Goal: Transaction & Acquisition: Purchase product/service

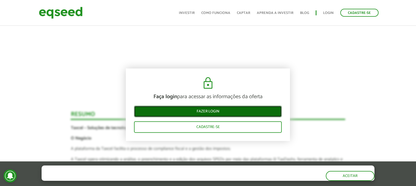
click at [224, 108] on link "Fazer login" at bounding box center [208, 111] width 148 height 11
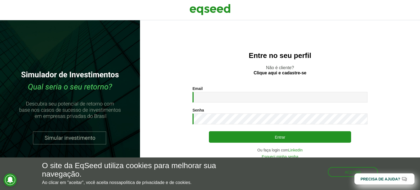
click at [226, 91] on div "Email * Digite seu endereço de e-mail." at bounding box center [279, 94] width 175 height 16
click at [230, 97] on input "Email *" at bounding box center [279, 97] width 175 height 11
type input "**********"
click at [209, 131] on button "Entrar" at bounding box center [280, 136] width 142 height 11
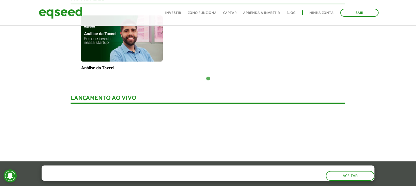
scroll to position [443, 0]
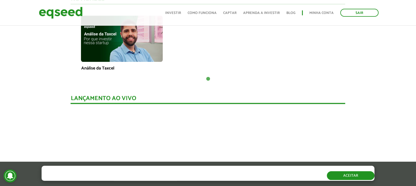
click at [358, 179] on button "Aceitar" at bounding box center [351, 175] width 48 height 9
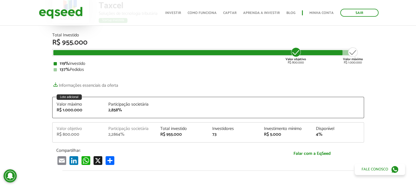
scroll to position [60, 0]
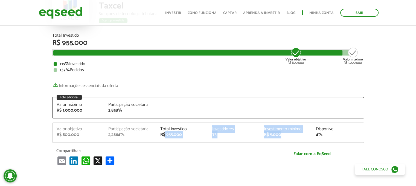
drag, startPoint x: 165, startPoint y: 135, endPoint x: 307, endPoint y: 137, distance: 142.5
click at [307, 137] on div "Valor objetivo R$ 800.000 Participação societária 2,2864% Total investido R$ 95…" at bounding box center [207, 135] width 311 height 16
click at [317, 136] on div "4%" at bounding box center [338, 135] width 44 height 4
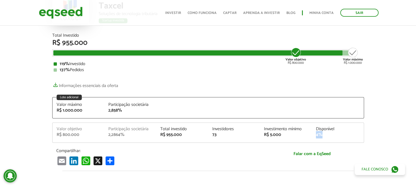
drag, startPoint x: 323, startPoint y: 136, endPoint x: 313, endPoint y: 136, distance: 9.6
click at [313, 136] on div "Disponível 4%" at bounding box center [338, 132] width 52 height 10
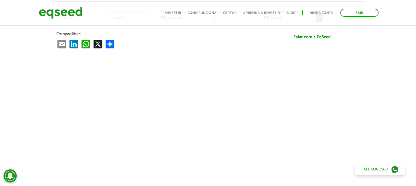
scroll to position [87, 0]
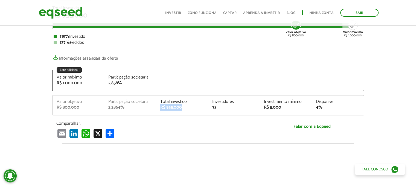
drag, startPoint x: 182, startPoint y: 108, endPoint x: 160, endPoint y: 109, distance: 21.6
click at [160, 109] on div "R$ 955.000" at bounding box center [182, 107] width 44 height 4
copy div "R$ 955.000"
drag, startPoint x: 113, startPoint y: 84, endPoint x: 46, endPoint y: 84, distance: 67.5
click at [46, 84] on article "Taxcel Soluções de tecnologia tributária Startup investida Startup investida To…" at bounding box center [208, 133] width 416 height 392
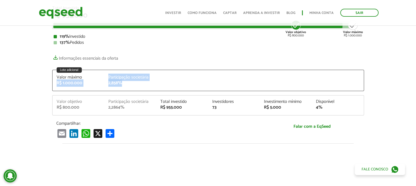
click at [110, 87] on div "Valor máximo R$ 1.000.000 Participação societária 2,858%" at bounding box center [207, 83] width 311 height 16
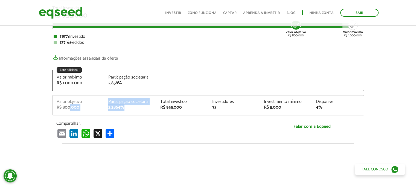
drag, startPoint x: 121, startPoint y: 109, endPoint x: 70, endPoint y: 109, distance: 50.9
click at [70, 109] on div "Valor objetivo R$ 800.000 Participação societária 2,2864% Total investido R$ 95…" at bounding box center [207, 108] width 311 height 16
click at [61, 108] on div "R$ 800.000" at bounding box center [79, 107] width 44 height 4
drag, startPoint x: 59, startPoint y: 108, endPoint x: 80, endPoint y: 109, distance: 21.4
click at [80, 109] on div "Valor objetivo R$ 800.000 Participação societária 2,2864% Total investido R$ 95…" at bounding box center [207, 108] width 311 height 16
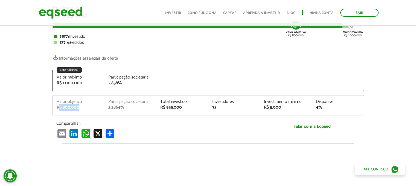
copy div "$ 800.000"
drag, startPoint x: 126, startPoint y: 109, endPoint x: 106, endPoint y: 108, distance: 19.7
click at [106, 108] on div "Participação societária 2,2864%" at bounding box center [130, 105] width 52 height 10
copy div "2,2864%"
